Goal: Information Seeking & Learning: Learn about a topic

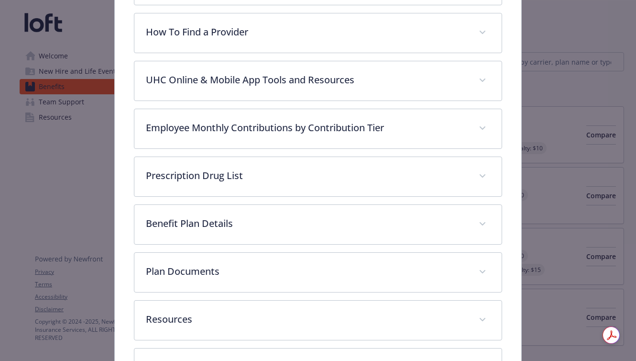
scroll to position [326, 0]
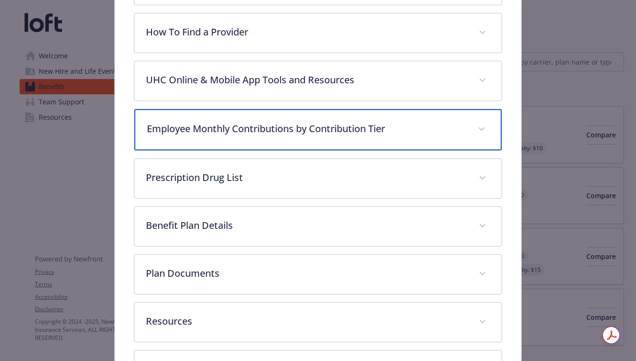
click at [224, 127] on p "Employee Monthly Contributions by Contribution Tier" at bounding box center [306, 129] width 319 height 14
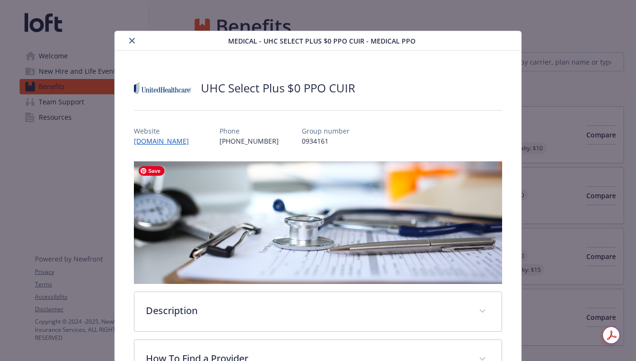
scroll to position [0, 0]
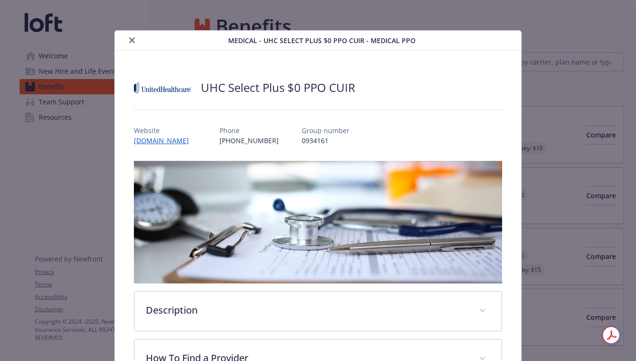
click at [133, 40] on icon "close" at bounding box center [132, 40] width 6 height 6
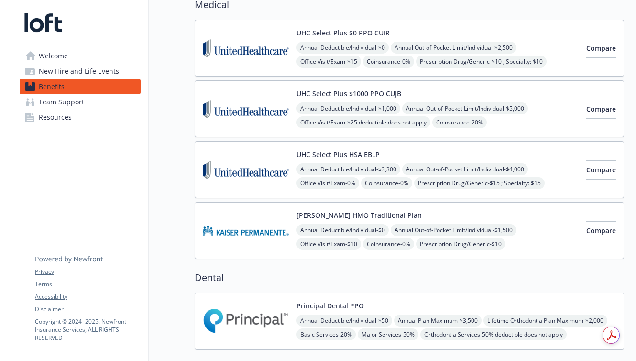
scroll to position [88, 0]
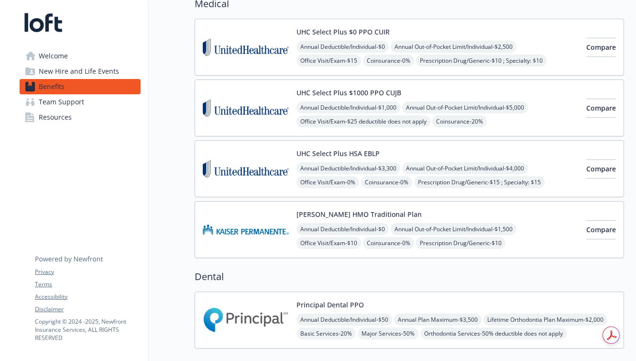
click at [258, 110] on img at bounding box center [246, 108] width 86 height 41
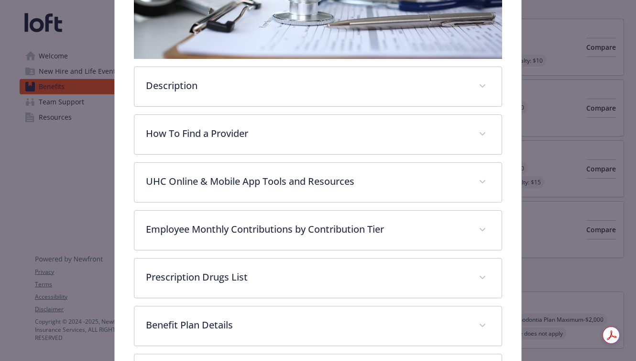
scroll to position [321, 0]
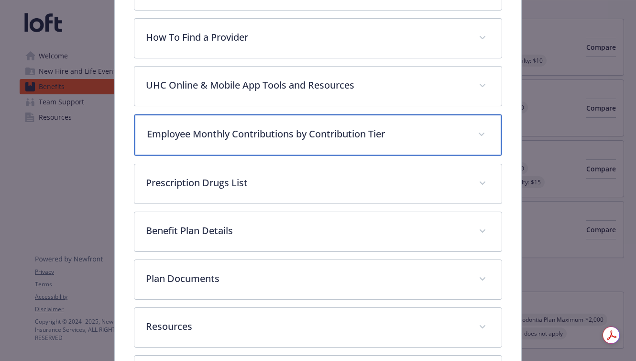
click at [276, 139] on p "Employee Monthly Contributions by Contribution Tier" at bounding box center [306, 134] width 319 height 14
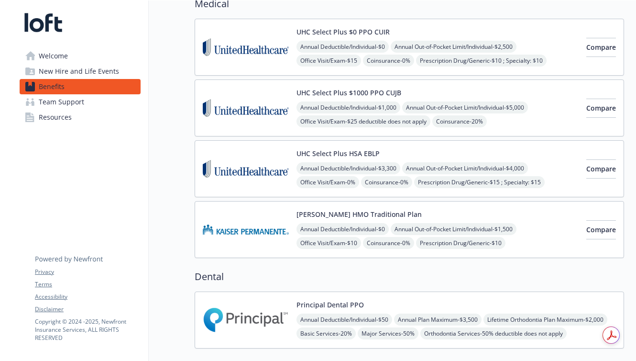
click at [255, 159] on img at bounding box center [246, 168] width 86 height 41
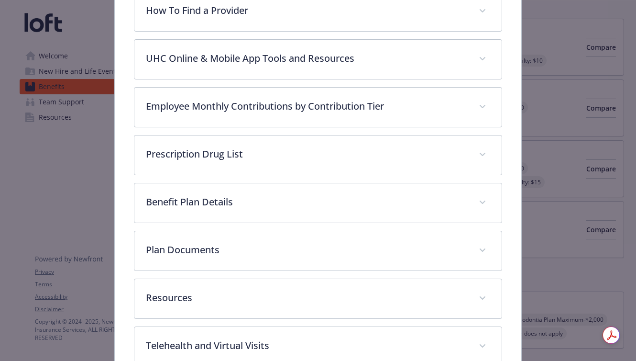
scroll to position [346, 0]
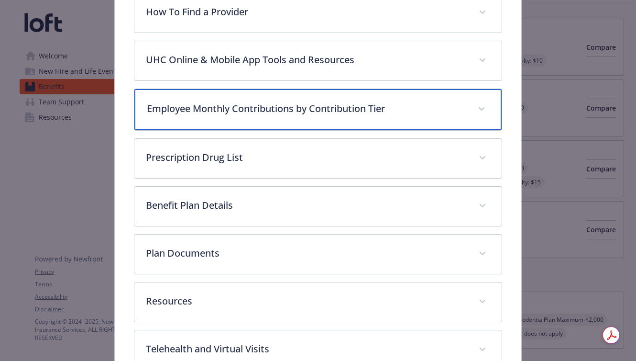
click at [369, 108] on p "Employee Monthly Contributions by Contribution Tier" at bounding box center [306, 108] width 319 height 14
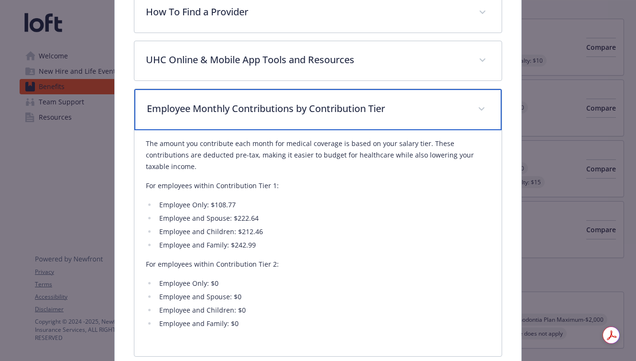
scroll to position [0, 0]
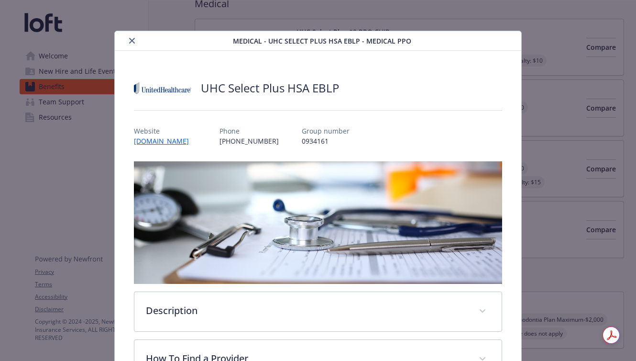
click at [133, 40] on icon "close" at bounding box center [132, 41] width 6 height 6
